Goal: Task Accomplishment & Management: Manage account settings

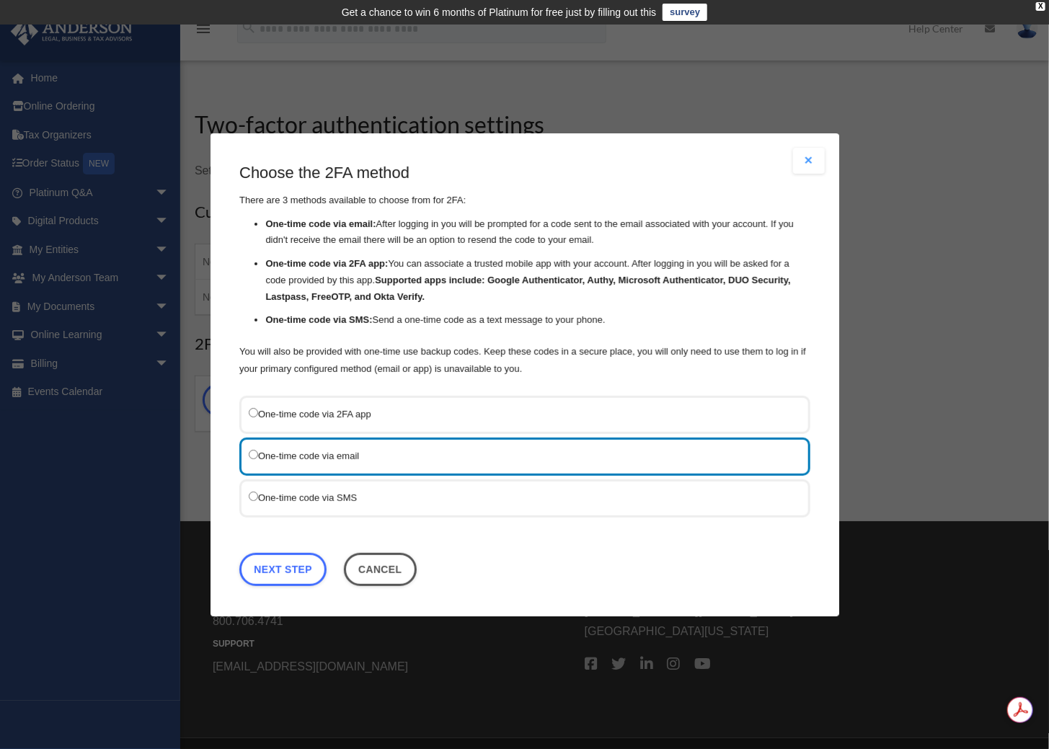
click at [301, 493] on label "One-time code via SMS" at bounding box center [518, 497] width 538 height 18
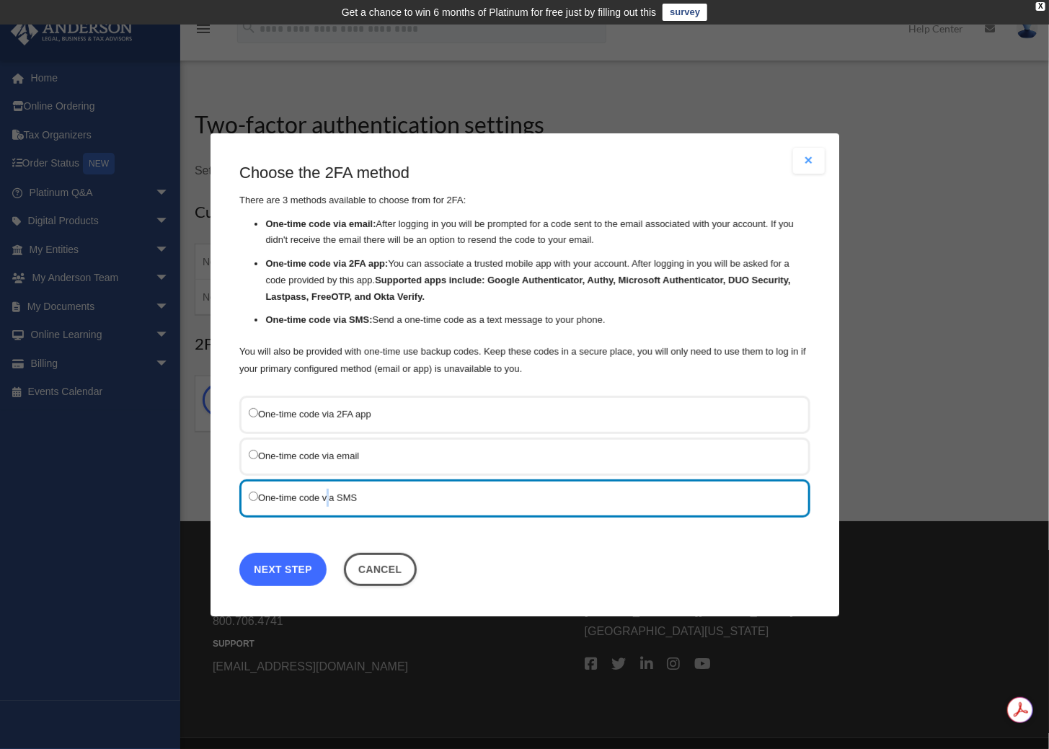
click at [286, 571] on link "Next Step" at bounding box center [282, 568] width 87 height 33
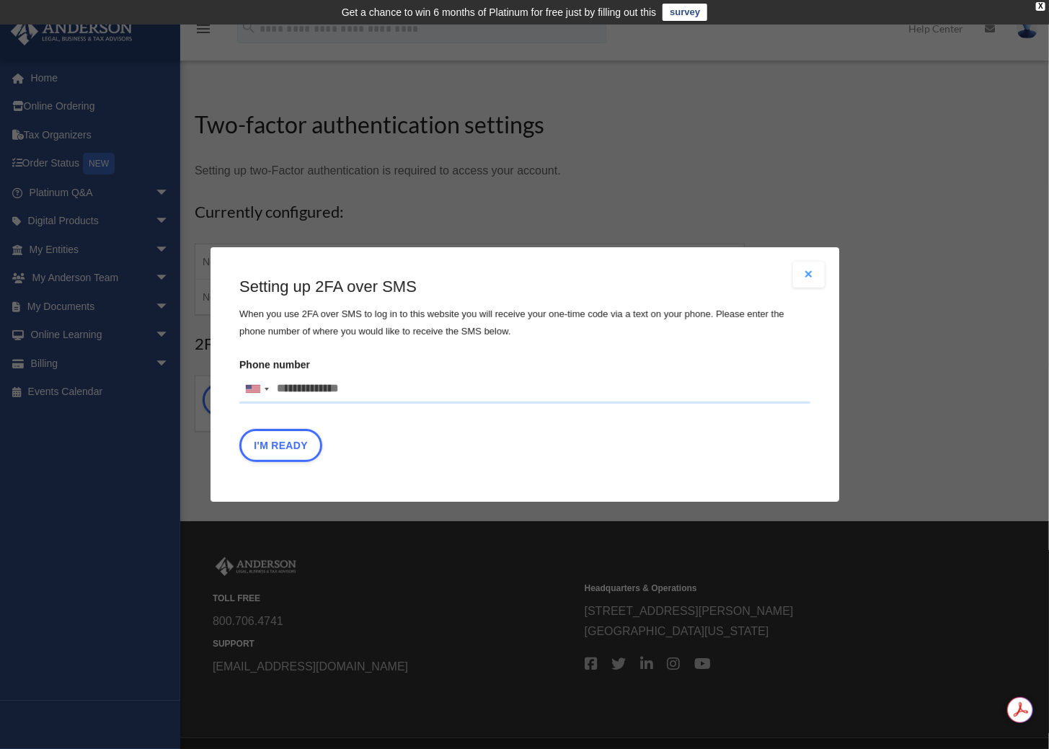
drag, startPoint x: 291, startPoint y: 392, endPoint x: 281, endPoint y: 389, distance: 10.3
click at [288, 390] on input "Phone number United States +1 United Kingdom +44 Afghanistan (‫افغانستان‬‎) +93…" at bounding box center [524, 389] width 571 height 29
type input "**********"
type button "I'm Ready"
click at [278, 441] on button "I'm Ready" at bounding box center [280, 445] width 83 height 33
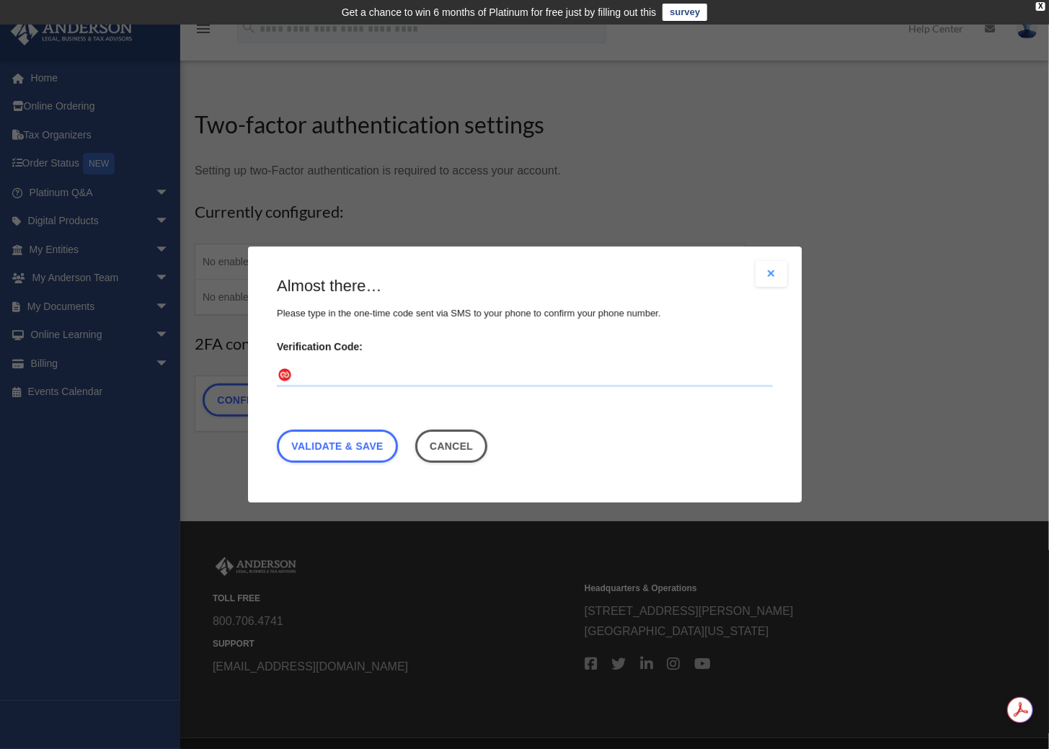
click at [323, 370] on input "Verification Code:" at bounding box center [525, 375] width 496 height 23
type input "******"
click at [326, 446] on link "Validate & Save" at bounding box center [337, 446] width 121 height 33
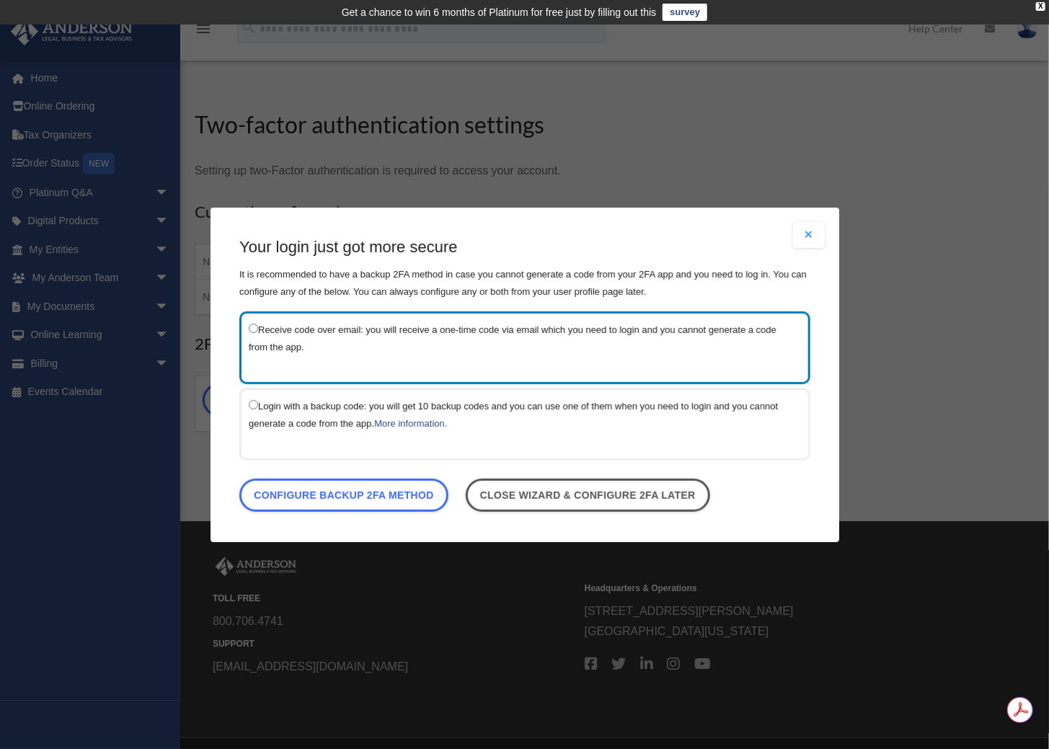
click at [327, 278] on p "It is recommended to have a backup 2FA method in case you cannot generate a cod…" at bounding box center [524, 282] width 571 height 35
click at [340, 499] on link "Configure backup 2FA method" at bounding box center [343, 494] width 209 height 33
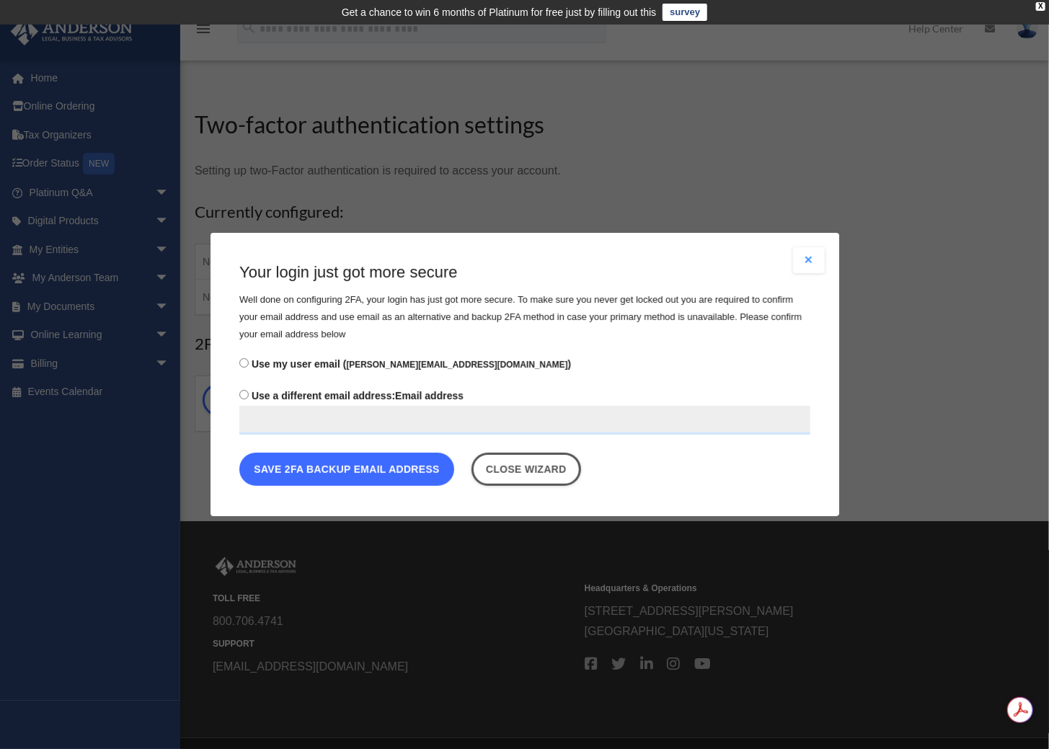
click at [388, 474] on button "Save 2FA backup email address" at bounding box center [346, 469] width 215 height 33
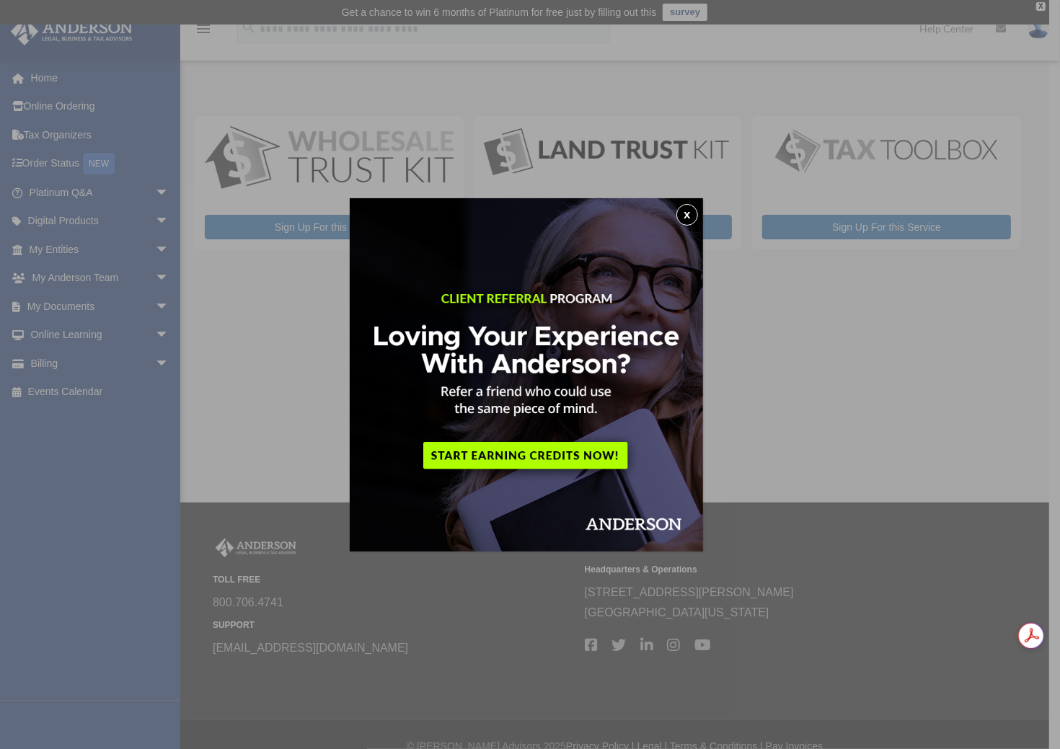
click at [689, 214] on button "x" at bounding box center [687, 215] width 22 height 22
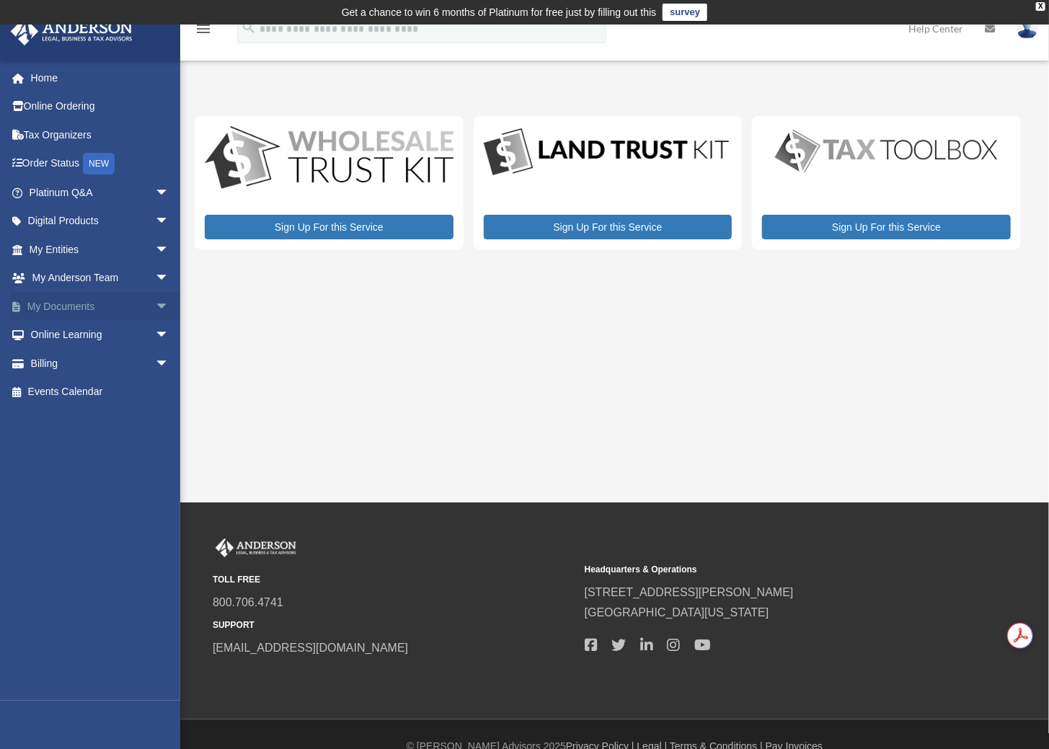
click at [65, 306] on link "My Documents arrow_drop_down" at bounding box center [100, 306] width 181 height 29
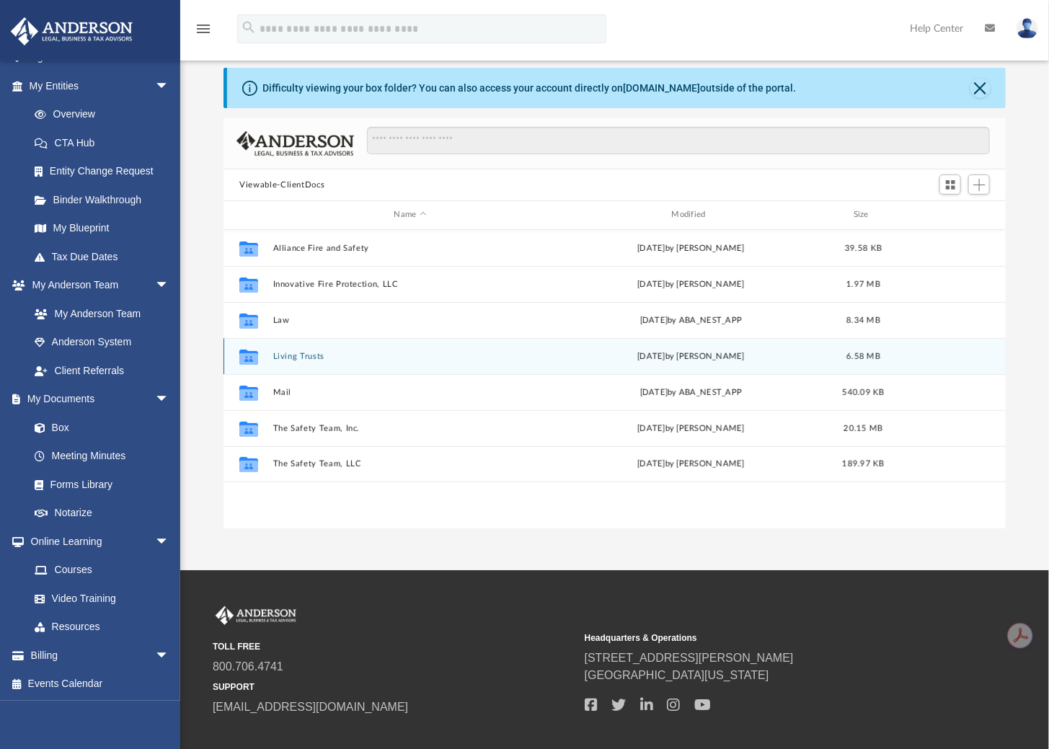
scroll to position [123, 0]
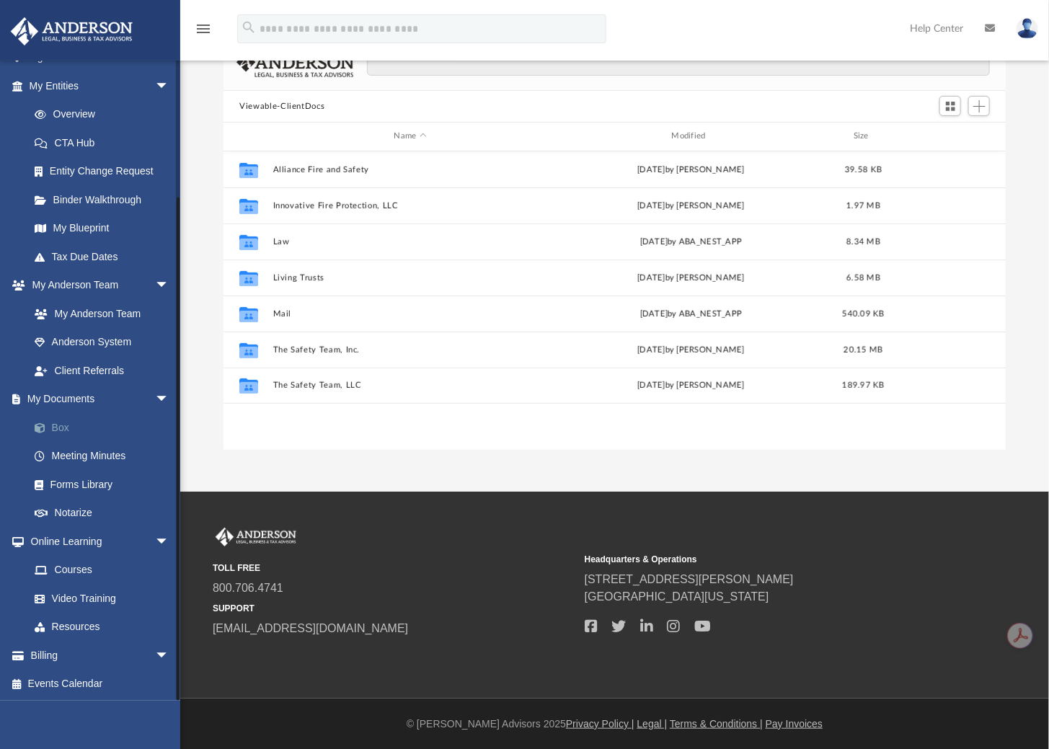
click at [61, 425] on link "Box" at bounding box center [105, 427] width 171 height 29
click at [53, 424] on link "Box" at bounding box center [105, 427] width 171 height 29
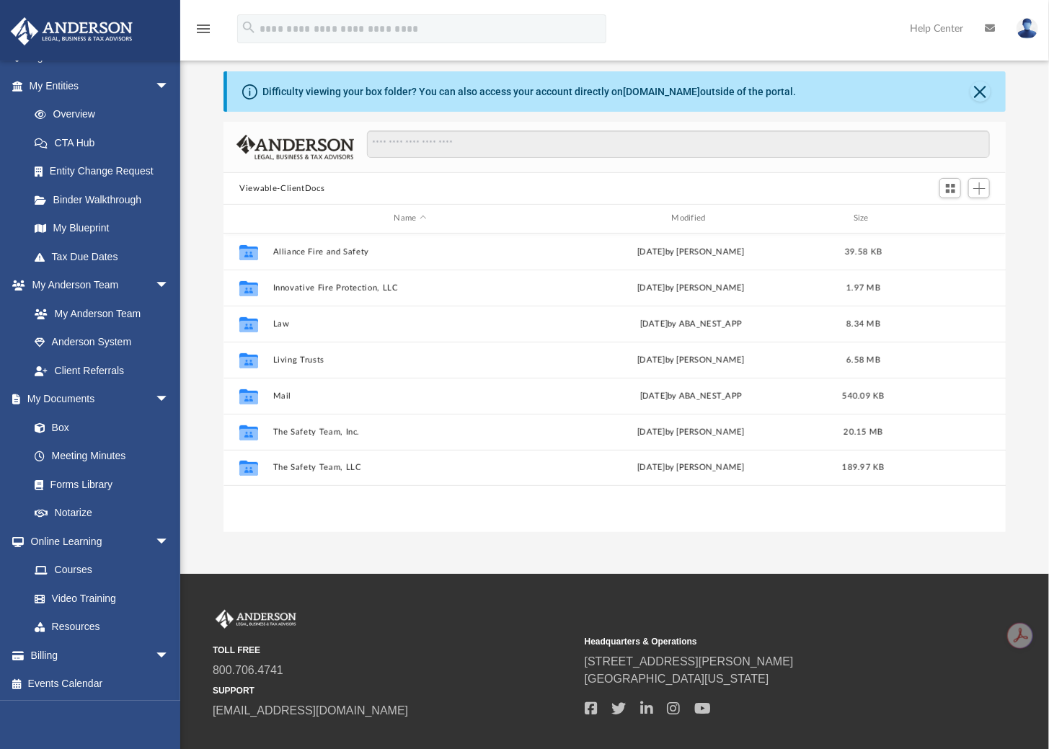
scroll to position [0, 0]
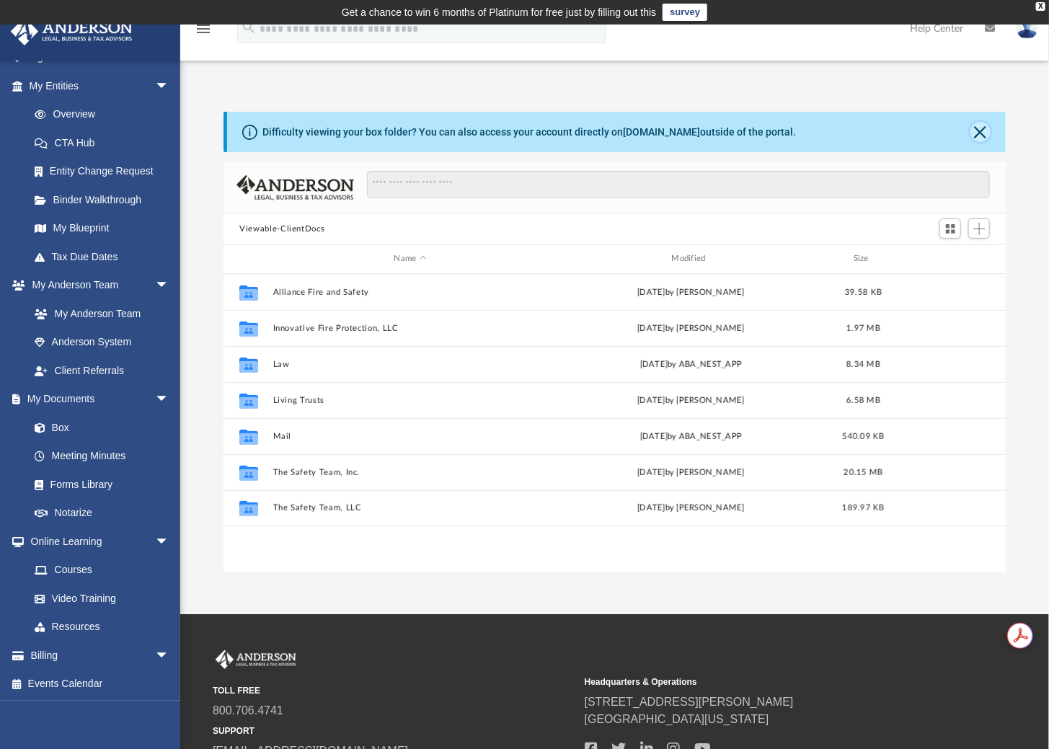
click at [978, 128] on button "Close" at bounding box center [981, 132] width 20 height 20
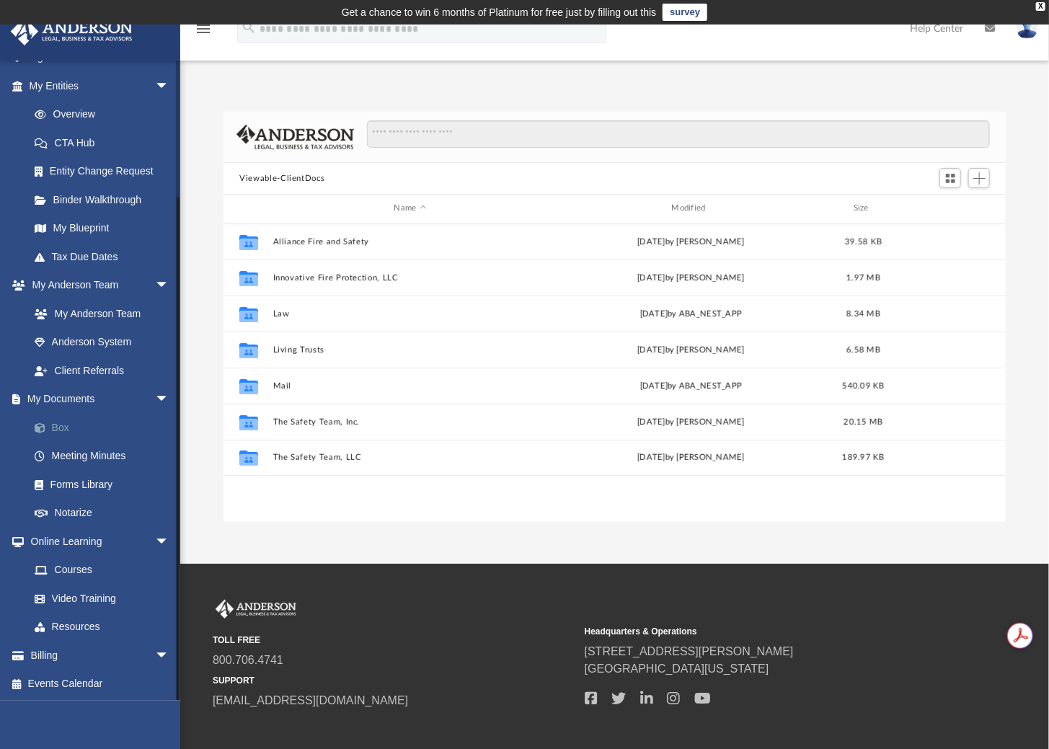
click at [43, 431] on span at bounding box center [47, 428] width 9 height 10
click at [319, 527] on div "App scott@tstfire.com Sign Out melissa.shriber97@gmail.com Home Online Ordering…" at bounding box center [524, 294] width 1049 height 539
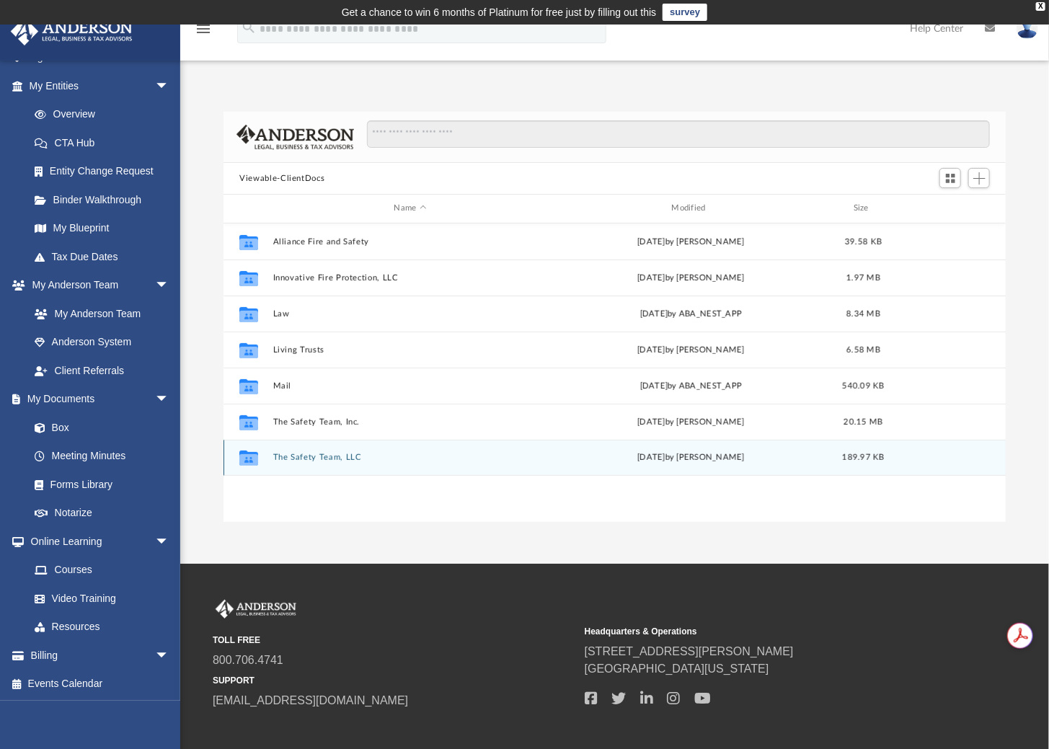
click at [316, 461] on button "The Safety Team, LLC" at bounding box center [410, 457] width 275 height 9
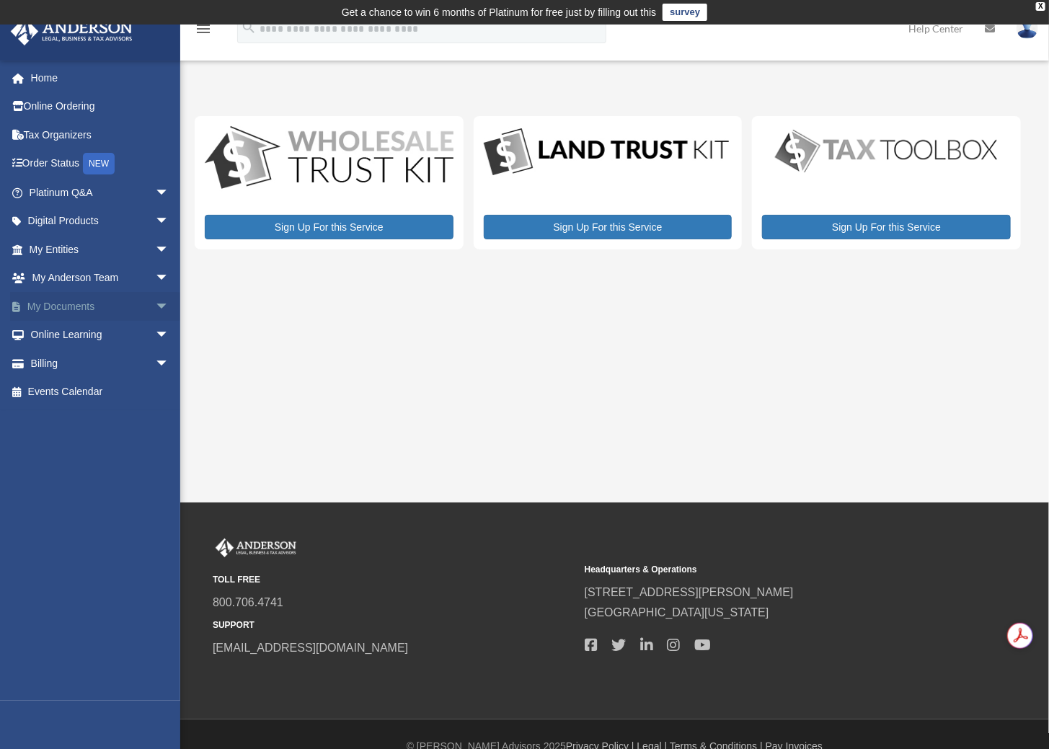
click at [155, 304] on span "arrow_drop_down" at bounding box center [169, 307] width 29 height 30
click at [66, 334] on link "Box" at bounding box center [105, 335] width 171 height 29
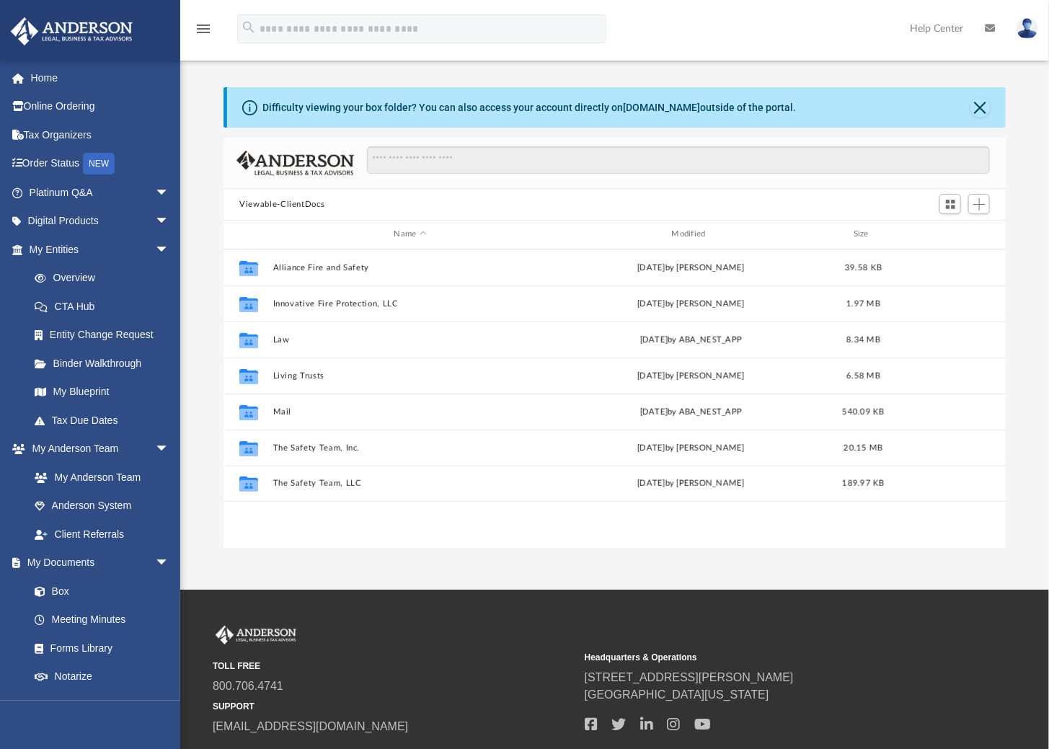
scroll to position [317, 771]
